Goal: Find specific page/section: Find specific page/section

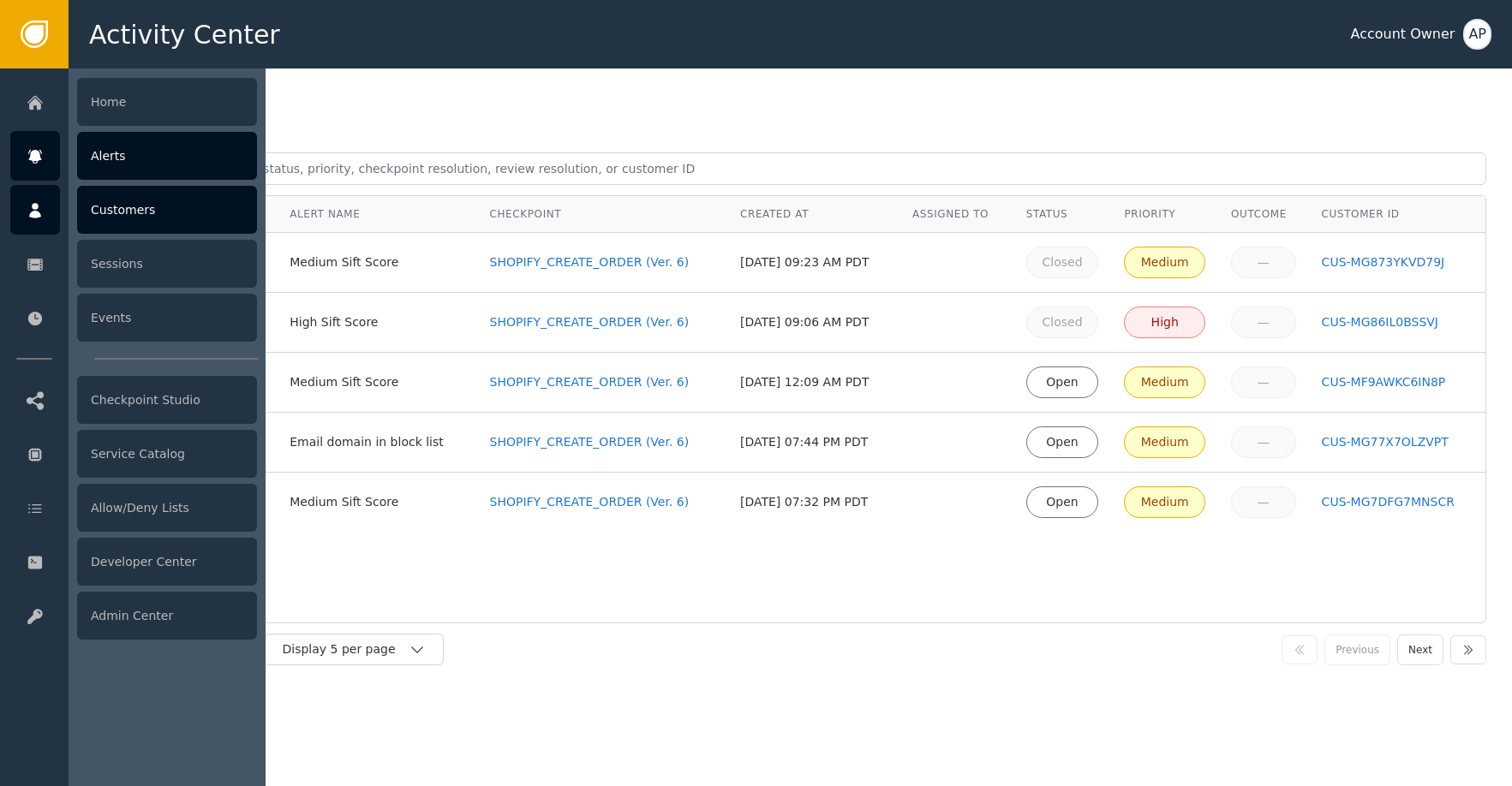
click at [126, 225] on div "Customers" at bounding box center [167, 210] width 180 height 48
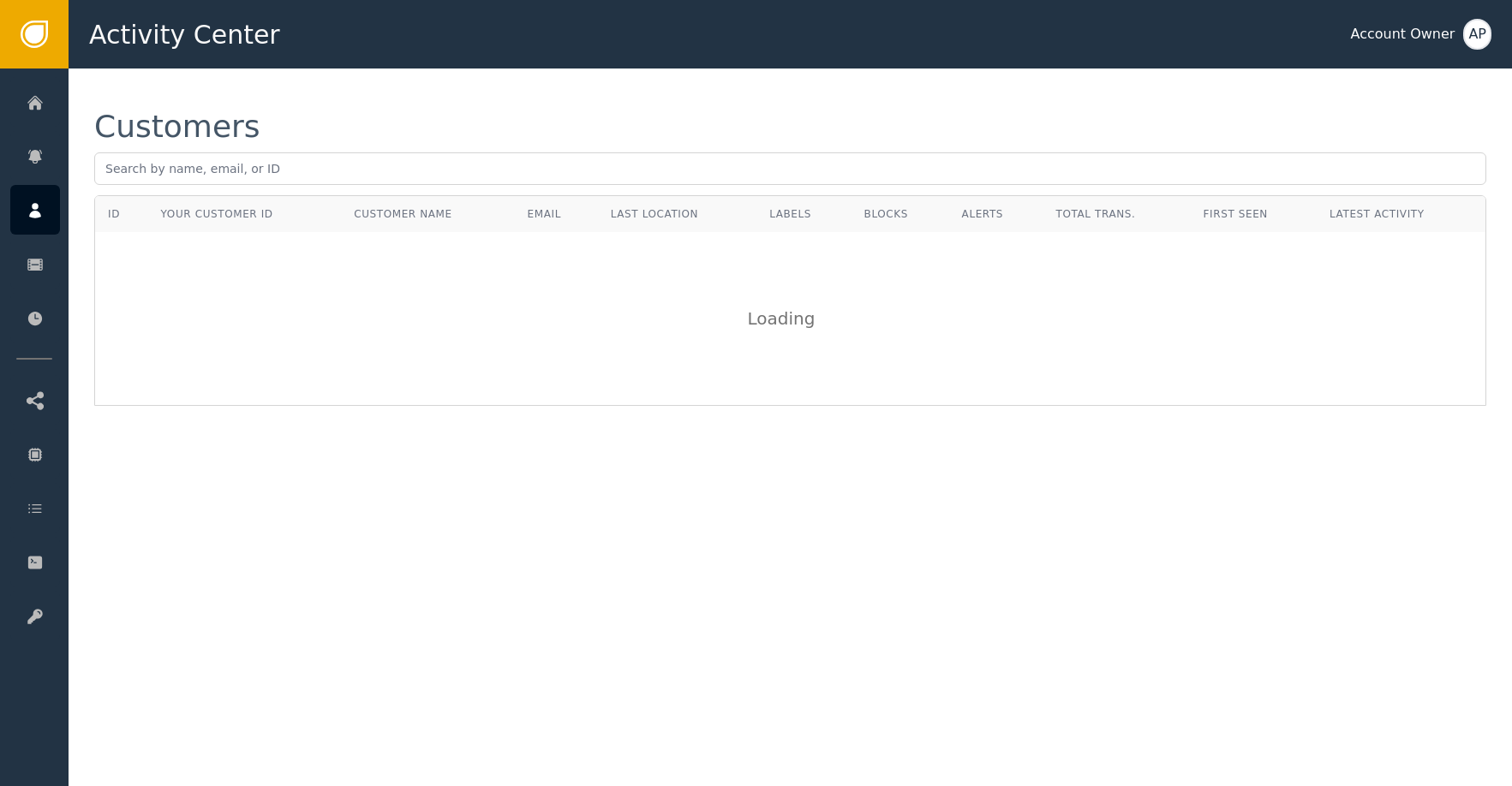
click at [130, 215] on div "ID" at bounding box center [121, 214] width 27 height 15
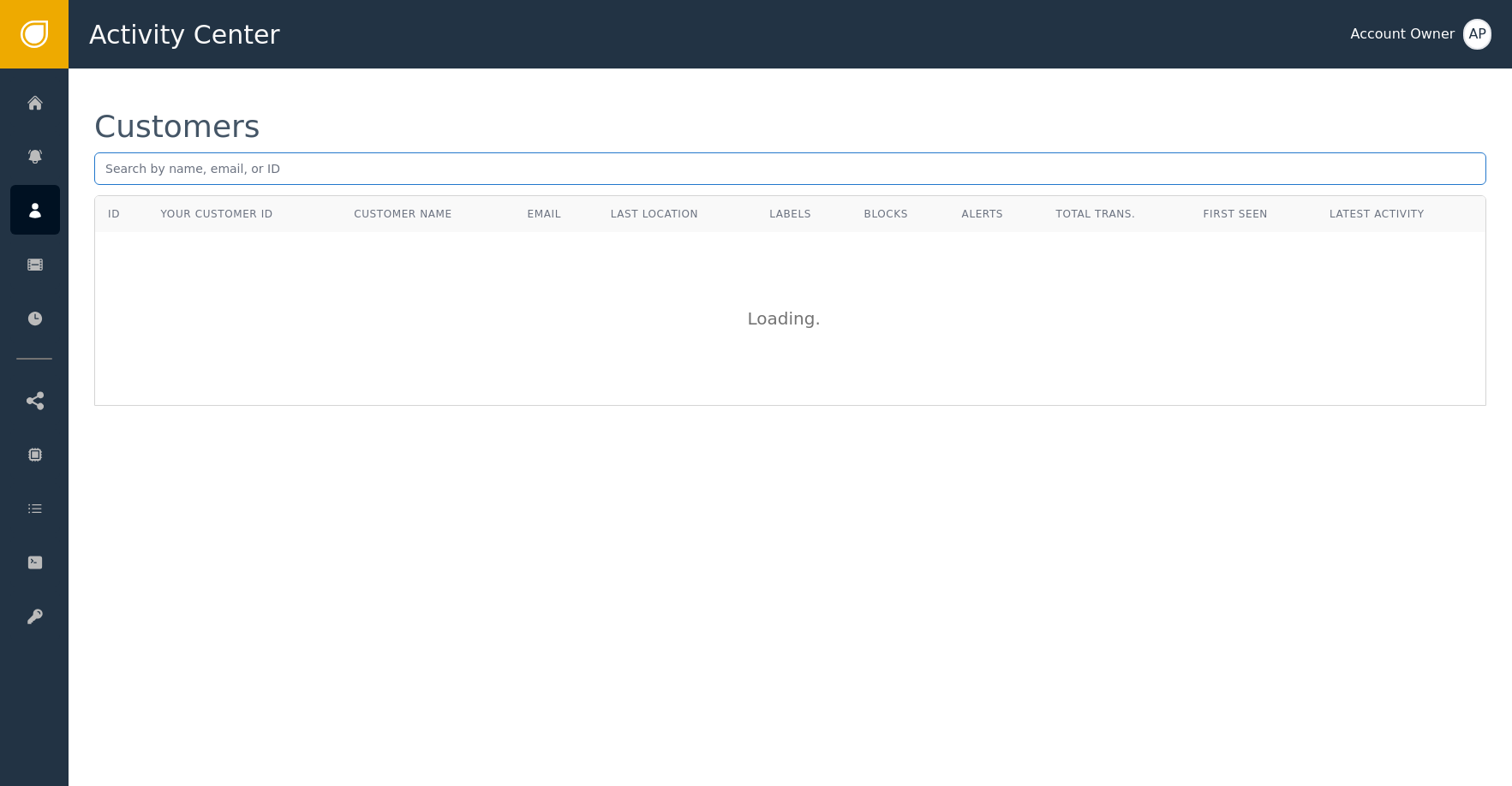
click at [182, 179] on input "text" at bounding box center [790, 168] width 1392 height 33
paste input "[EMAIL_ADDRESS][DOMAIN_NAME]"
type input "[EMAIL_ADDRESS][DOMAIN_NAME]"
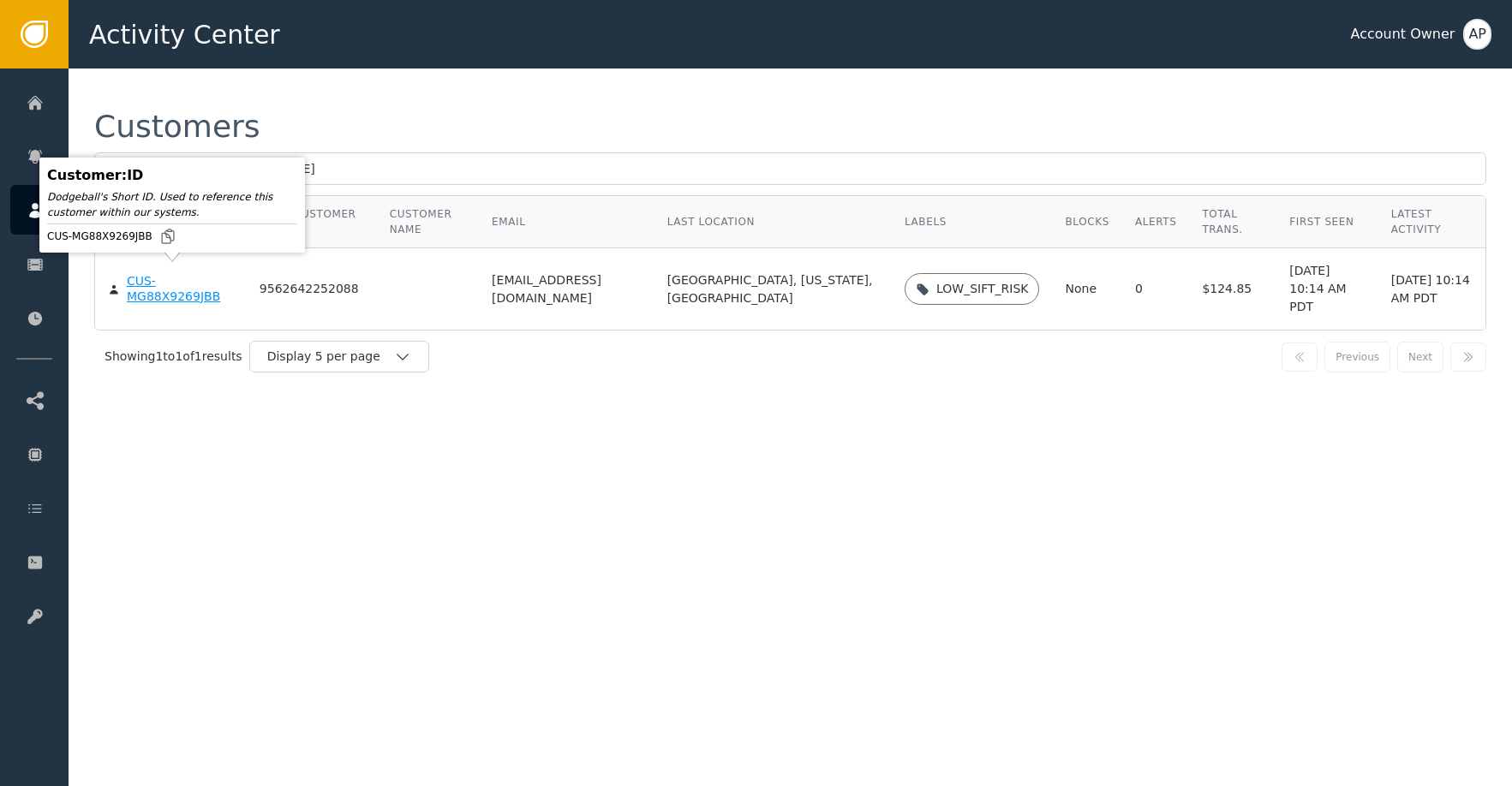
click at [176, 68] on body "Activity Center Account Owner AP Home Alerts Customers Sessions Events Checkpoi…" at bounding box center [756, 34] width 1512 height 68
click at [175, 286] on div "CUS-MG88X9269JBB" at bounding box center [180, 289] width 107 height 30
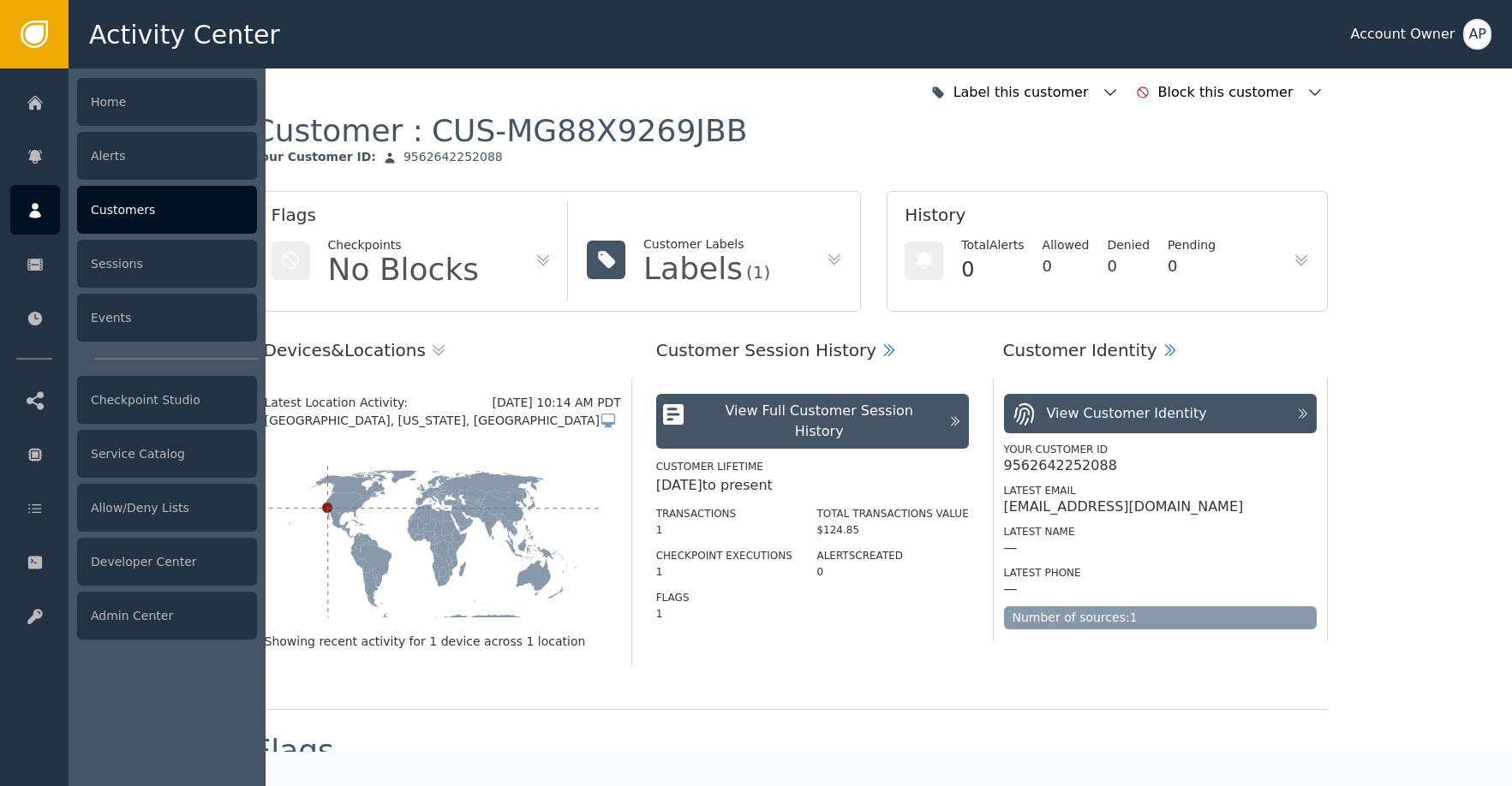
click at [160, 221] on div "Customers" at bounding box center [167, 210] width 180 height 48
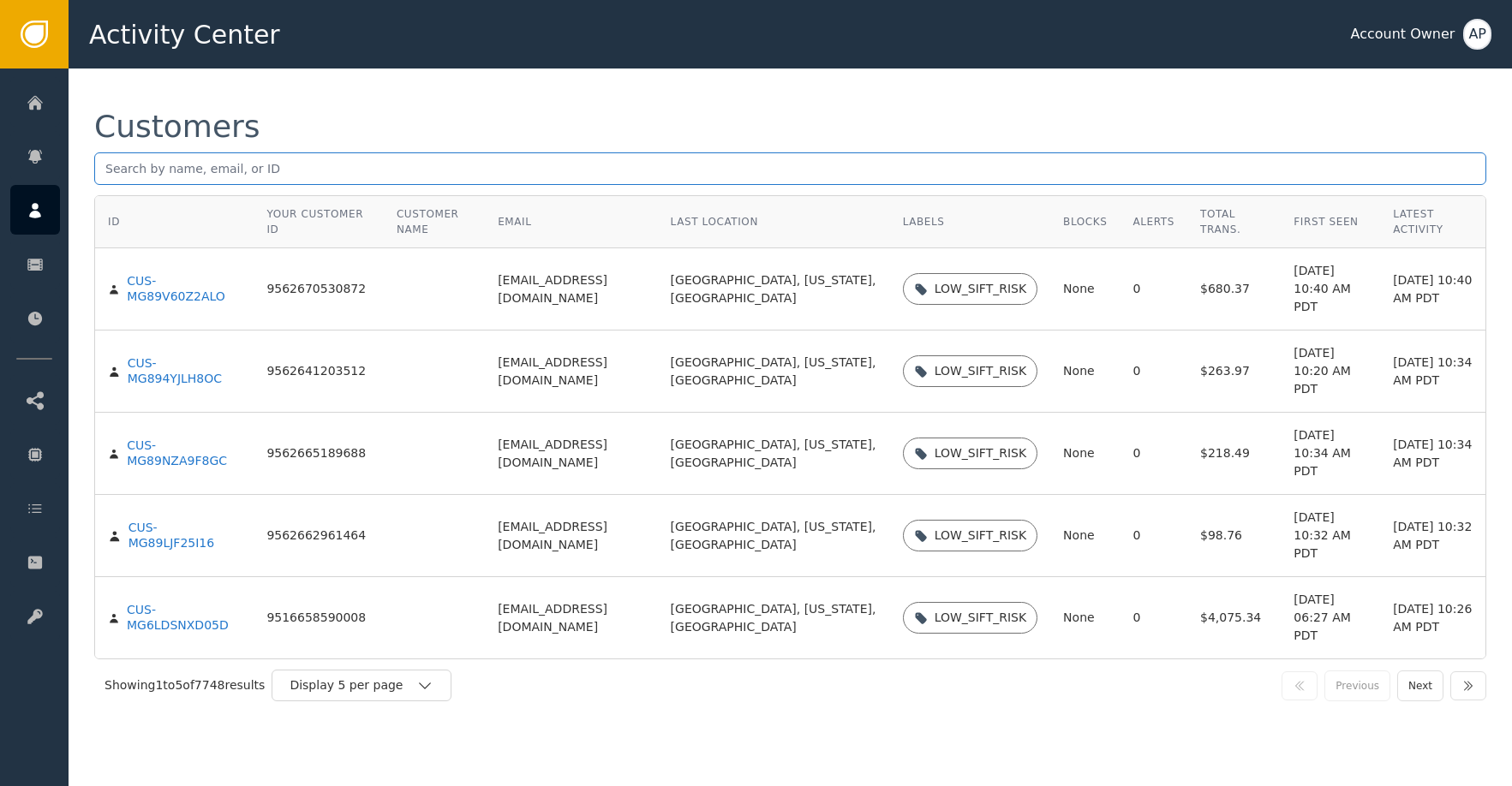
paste input "[EMAIL_ADDRESS][DOMAIN_NAME]"
drag, startPoint x: 245, startPoint y: 171, endPoint x: 257, endPoint y: 176, distance: 13.0
click at [256, 176] on input "[EMAIL_ADDRESS][DOMAIN_NAME]" at bounding box center [790, 168] width 1392 height 33
type input "[EMAIL_ADDRESS][DOMAIN_NAME]"
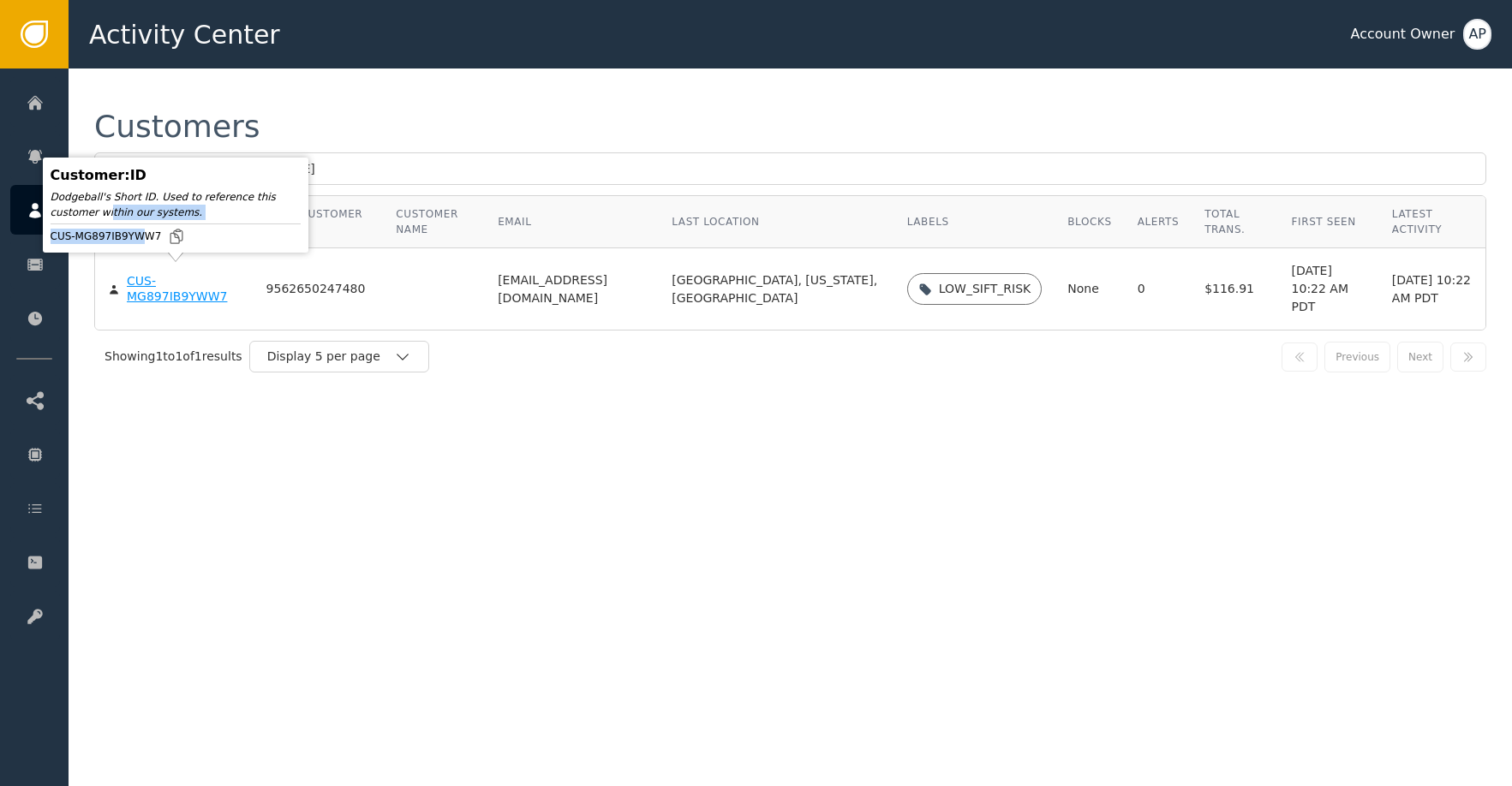
click at [211, 68] on body "Activity Center Account Owner AP Home Alerts Customers Sessions Events Checkpoi…" at bounding box center [756, 34] width 1512 height 68
click at [175, 294] on td "CUS-MG897IB9YWW7" at bounding box center [174, 289] width 159 height 82
click at [175, 286] on div "CUS-MG897IB9YWW7" at bounding box center [184, 289] width 114 height 30
